Goal: Information Seeking & Learning: Learn about a topic

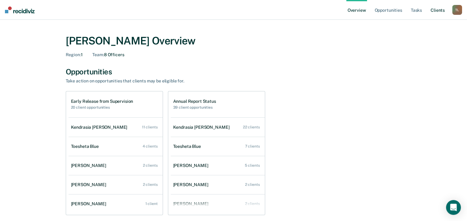
click at [441, 12] on link "Client s" at bounding box center [437, 10] width 17 height 20
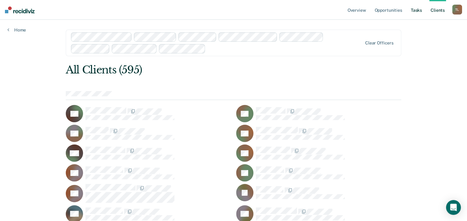
click at [414, 15] on link "Tasks" at bounding box center [416, 10] width 14 height 20
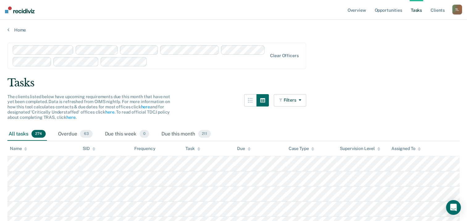
click at [39, 131] on span "274" at bounding box center [38, 134] width 14 height 8
click at [86, 134] on span "63" at bounding box center [86, 134] width 12 height 8
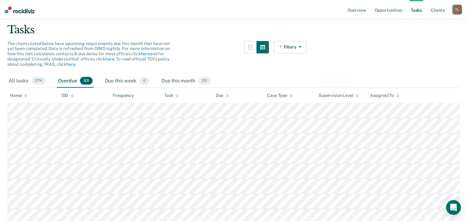
scroll to position [41, 0]
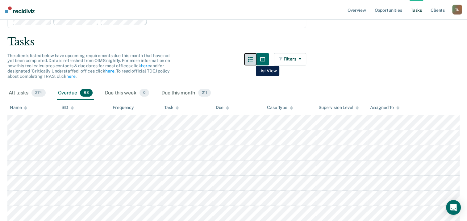
click at [251, 61] on button "button" at bounding box center [250, 59] width 12 height 12
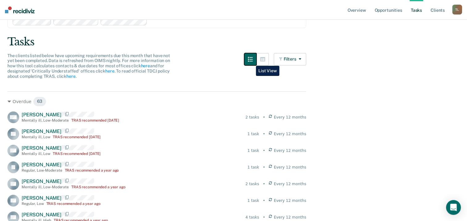
click at [251, 61] on button "button" at bounding box center [250, 59] width 12 height 12
click at [261, 60] on button "button" at bounding box center [262, 59] width 12 height 12
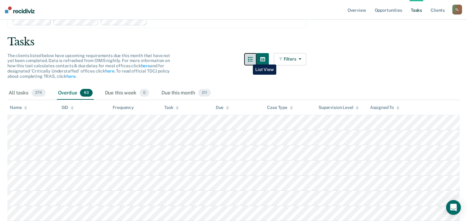
click at [250, 61] on button "button" at bounding box center [250, 59] width 12 height 12
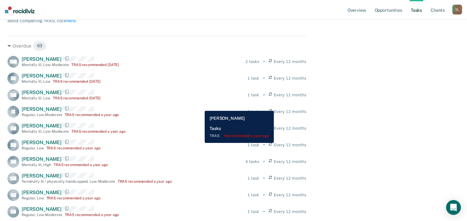
scroll to position [0, 0]
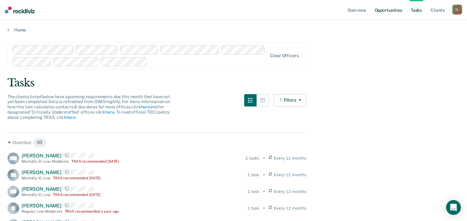
click at [393, 12] on link "Opportunities" at bounding box center [388, 10] width 30 height 20
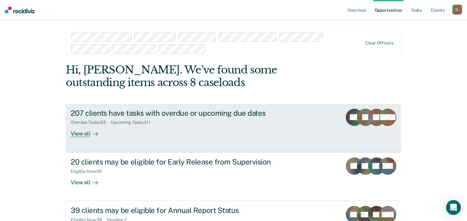
click at [74, 134] on div "View all" at bounding box center [88, 131] width 35 height 12
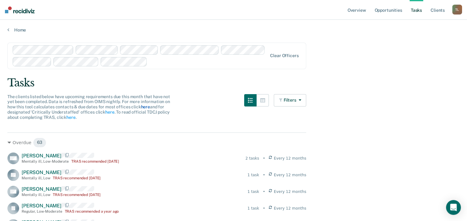
click at [142, 107] on link "here" at bounding box center [145, 106] width 9 height 5
click at [304, 100] on button "Filters" at bounding box center [290, 100] width 33 height 12
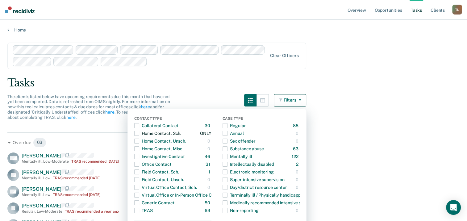
click at [138, 134] on span "button" at bounding box center [136, 133] width 5 height 5
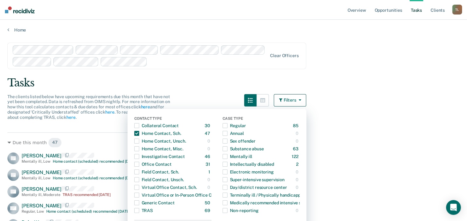
click at [216, 66] on div "Clear officers" at bounding box center [156, 56] width 299 height 27
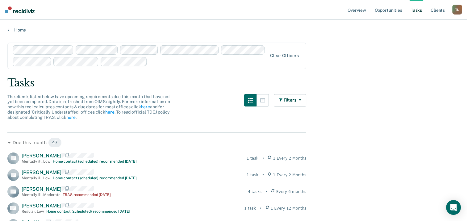
click at [9, 142] on icon at bounding box center [9, 143] width 4 height 2
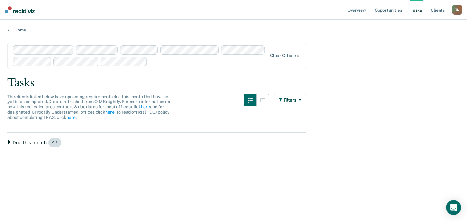
click at [9, 142] on icon at bounding box center [9, 142] width 2 height 4
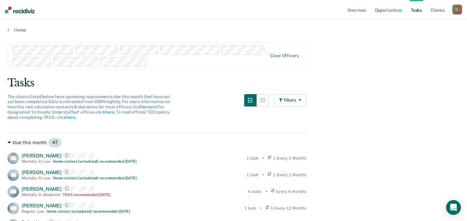
click at [9, 142] on icon at bounding box center [9, 143] width 4 height 2
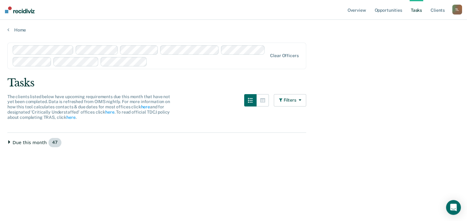
click at [9, 142] on icon at bounding box center [9, 142] width 2 height 4
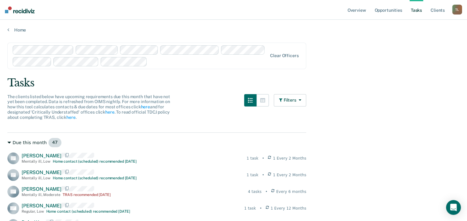
click at [8, 142] on icon at bounding box center [9, 143] width 4 height 2
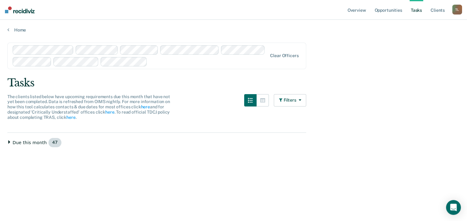
click at [10, 142] on icon at bounding box center [9, 142] width 4 height 4
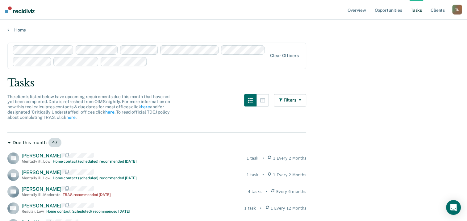
click at [50, 140] on span "47" at bounding box center [55, 143] width 14 height 10
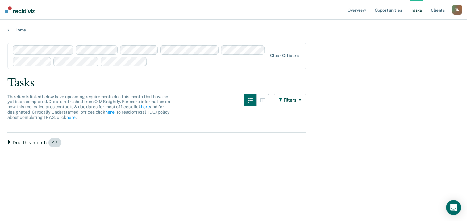
click at [50, 140] on span "47" at bounding box center [55, 143] width 14 height 10
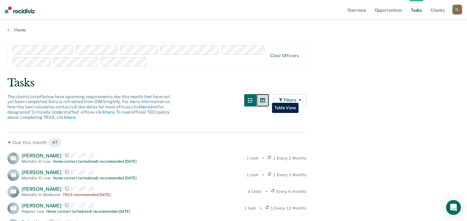
click at [265, 98] on icon "button" at bounding box center [262, 100] width 5 height 4
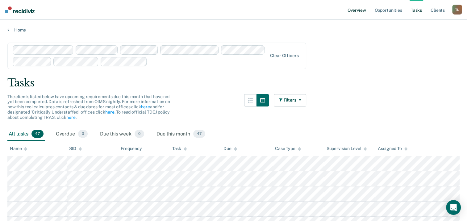
click at [360, 7] on link "Overview" at bounding box center [356, 10] width 21 height 20
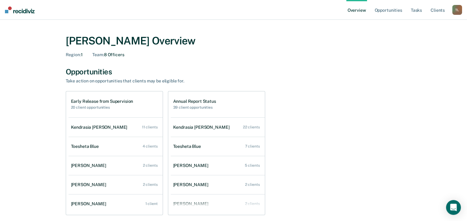
click at [360, 7] on link "Overview" at bounding box center [356, 10] width 21 height 20
click at [397, 12] on link "Opportunities" at bounding box center [388, 10] width 30 height 20
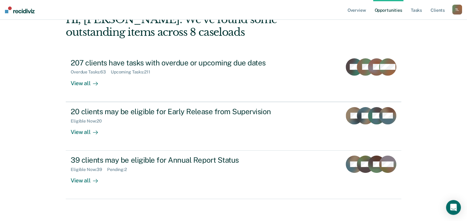
scroll to position [53, 0]
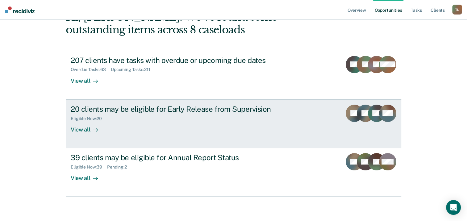
click at [150, 114] on div "Eligible Now : 20" at bounding box center [179, 118] width 217 height 8
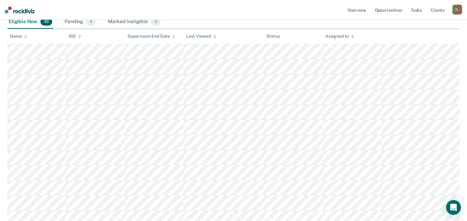
scroll to position [123, 0]
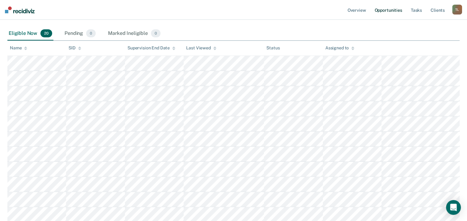
click at [384, 12] on link "Opportunities" at bounding box center [388, 10] width 30 height 20
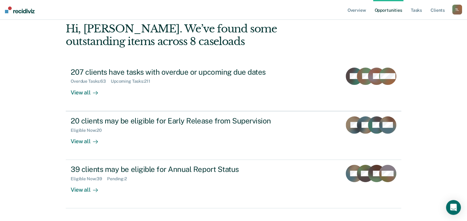
scroll to position [53, 0]
